Goal: Information Seeking & Learning: Learn about a topic

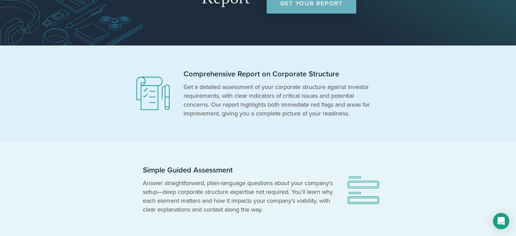
scroll to position [2, 0]
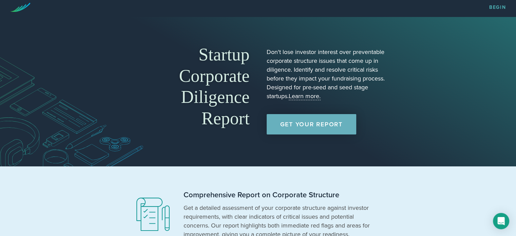
click at [310, 125] on link "Get Your Report" at bounding box center [310, 124] width 89 height 20
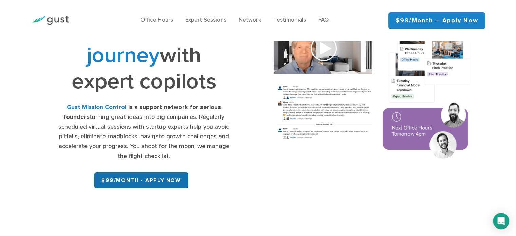
scroll to position [68, 0]
click at [160, 80] on h1 "Navigate your startup journey with expert copilots" at bounding box center [144, 42] width 174 height 104
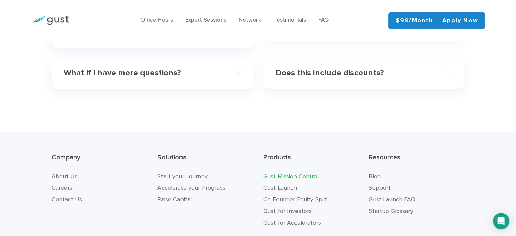
scroll to position [2234, 0]
